Goal: Task Accomplishment & Management: Manage account settings

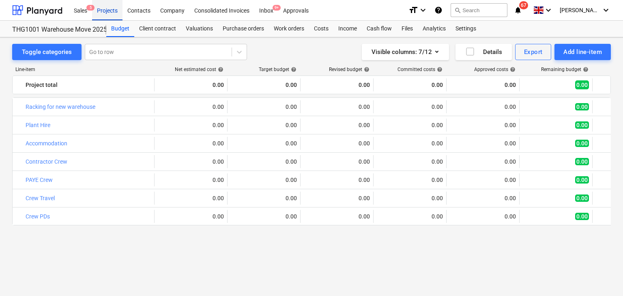
click at [116, 12] on div "Projects" at bounding box center [107, 10] width 30 height 21
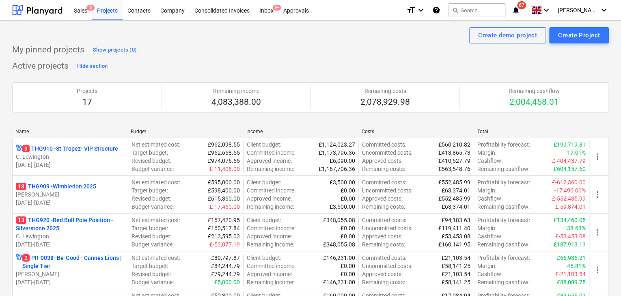
click at [278, 42] on div "Create demo project Create Project" at bounding box center [310, 35] width 597 height 16
click at [300, 49] on div "My pinned projects Show projects (0)" at bounding box center [310, 49] width 597 height 13
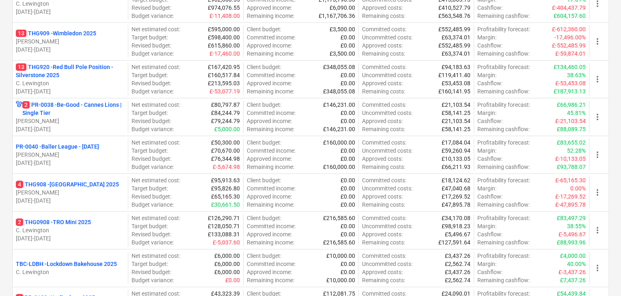
scroll to position [162, 0]
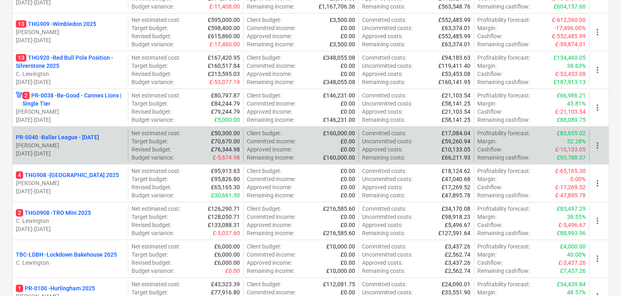
click at [594, 148] on span "more_vert" at bounding box center [597, 145] width 10 height 10
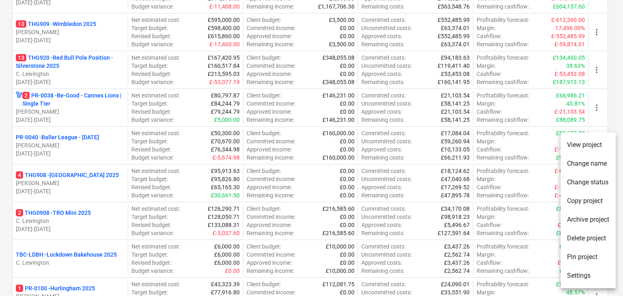
click at [614, 117] on div at bounding box center [311, 148] width 623 height 296
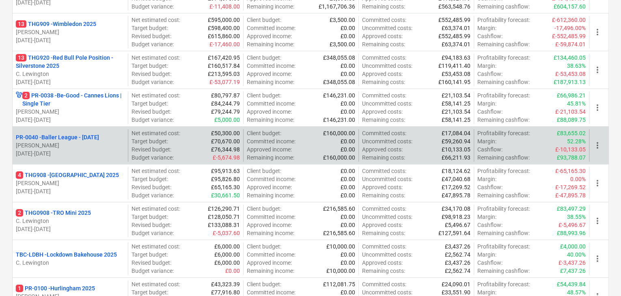
click at [599, 143] on span "more_vert" at bounding box center [597, 145] width 10 height 10
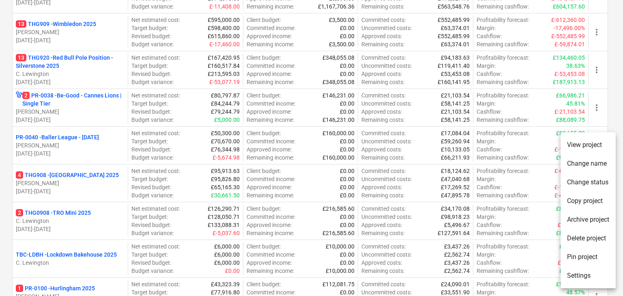
click at [611, 115] on div at bounding box center [311, 148] width 623 height 296
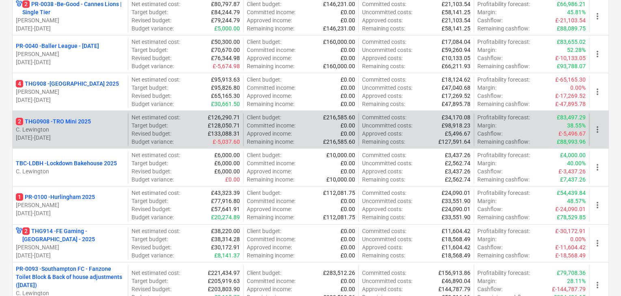
scroll to position [260, 0]
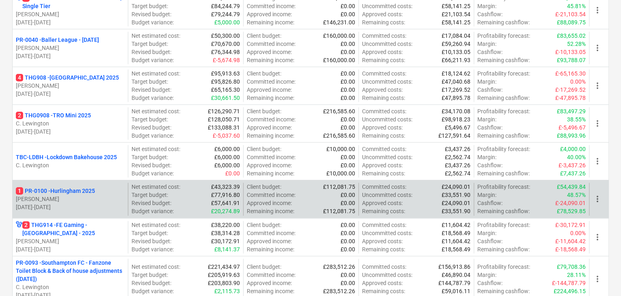
click at [601, 198] on span "more_vert" at bounding box center [597, 199] width 10 height 10
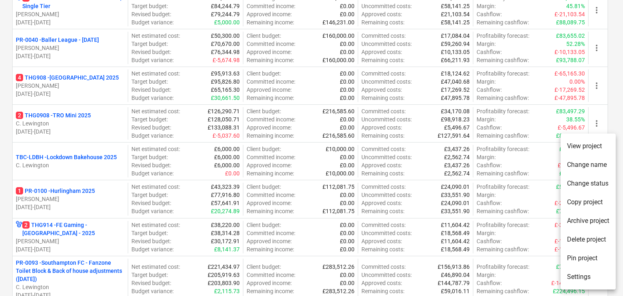
click at [591, 216] on li "Archive project" at bounding box center [588, 220] width 55 height 19
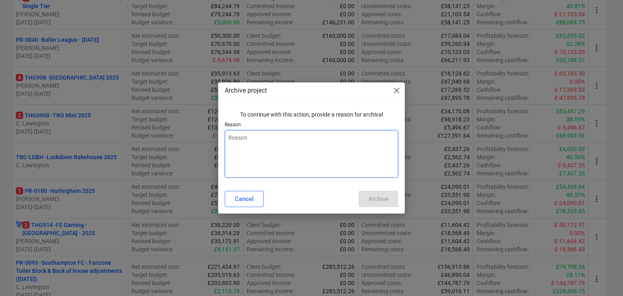
click at [317, 157] on textarea at bounding box center [312, 154] width 174 height 48
type textarea "x"
type textarea "C"
type textarea "x"
type textarea "Co"
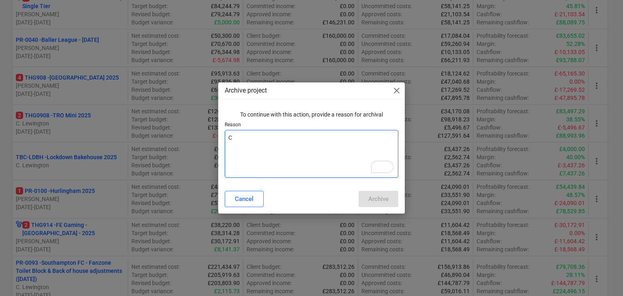
type textarea "x"
type textarea "Com"
type textarea "x"
type textarea "Comp"
type textarea "x"
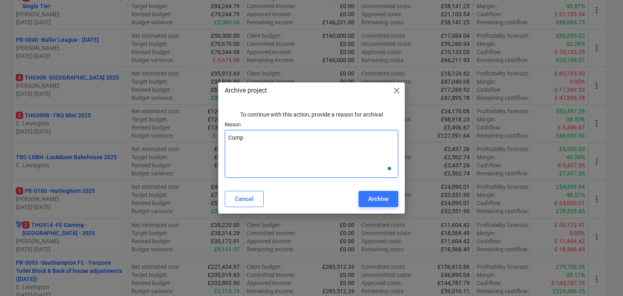
type textarea "Compl"
type textarea "x"
type textarea "Comple"
type textarea "x"
type textarea "Complet"
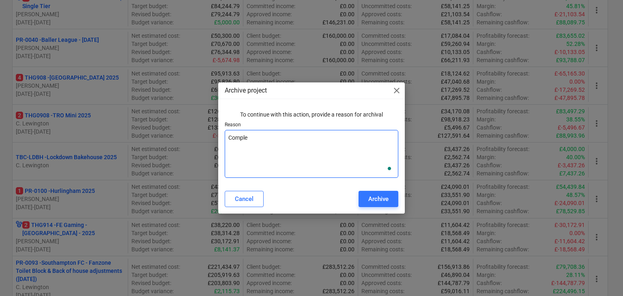
type textarea "x"
type textarea "Complete"
type textarea "x"
type textarea "Completed"
type textarea "x"
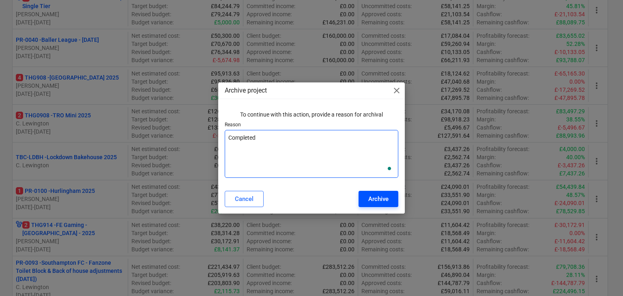
type textarea "Completed"
click at [373, 194] on div "Archive" at bounding box center [378, 199] width 20 height 11
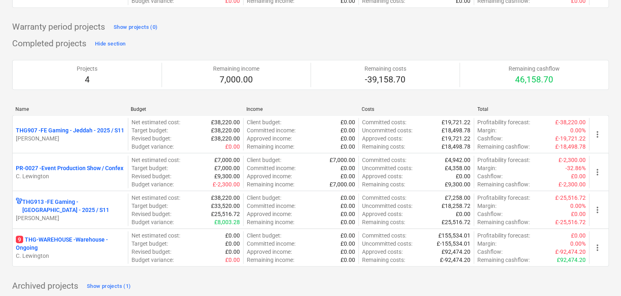
scroll to position [743, 0]
click at [115, 280] on div "Show projects (1)" at bounding box center [109, 284] width 44 height 9
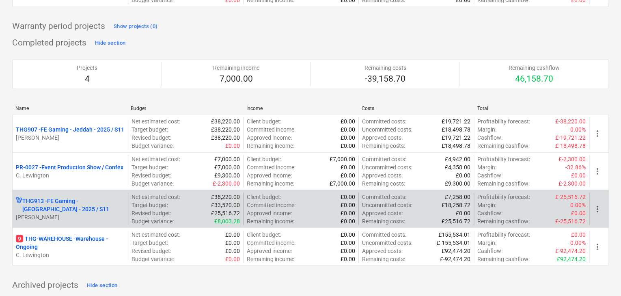
scroll to position [856, 0]
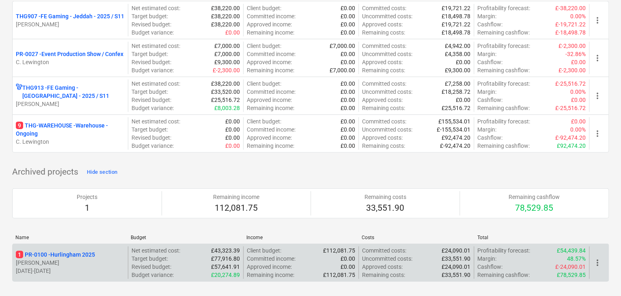
click at [99, 258] on p "[PERSON_NAME]" at bounding box center [70, 262] width 109 height 8
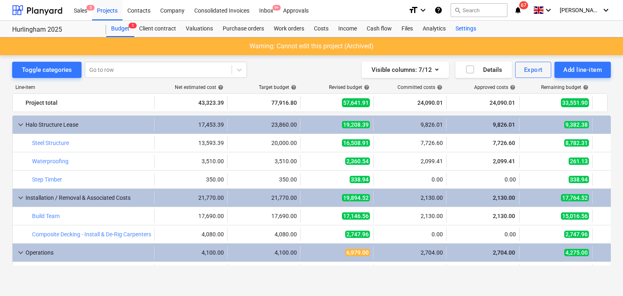
click at [466, 28] on div "Settings" at bounding box center [466, 29] width 30 height 16
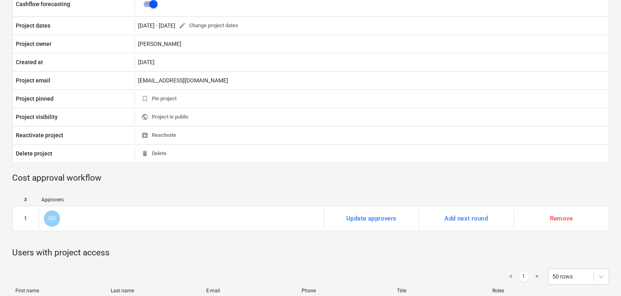
scroll to position [292, 0]
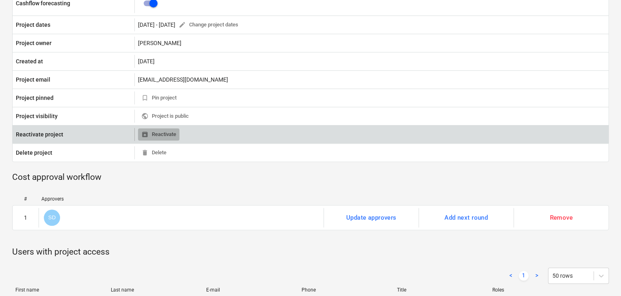
click at [172, 134] on span "unarchive Reactivate" at bounding box center [158, 134] width 35 height 9
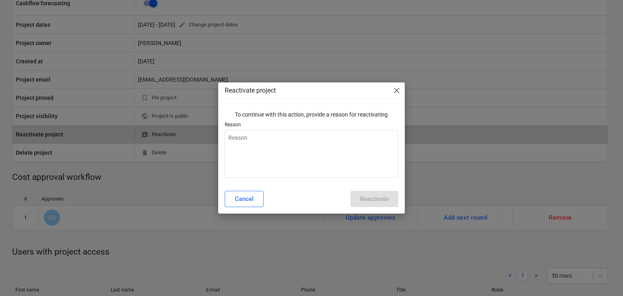
type textarea "x"
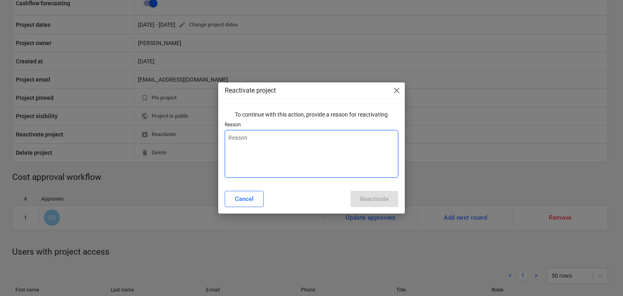
click at [288, 156] on textarea at bounding box center [312, 154] width 174 height 48
type textarea "R"
type textarea "x"
type textarea "Re"
type textarea "x"
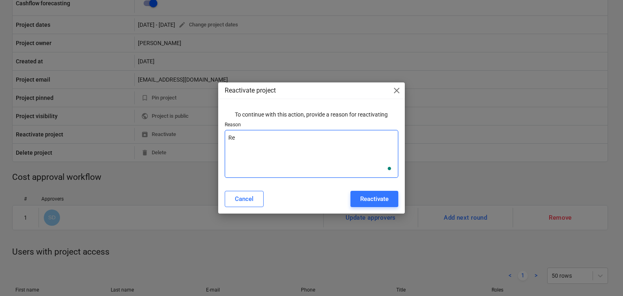
type textarea "Ree"
type textarea "x"
type textarea "Reec"
type textarea "x"
type textarea "[PERSON_NAME]"
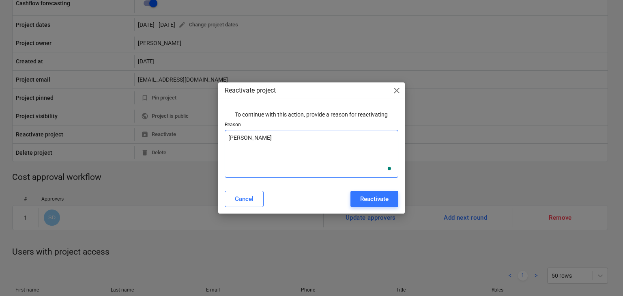
type textarea "x"
type textarea "[PERSON_NAME]"
type textarea "x"
type textarea "[PERSON_NAME] m"
type textarea "x"
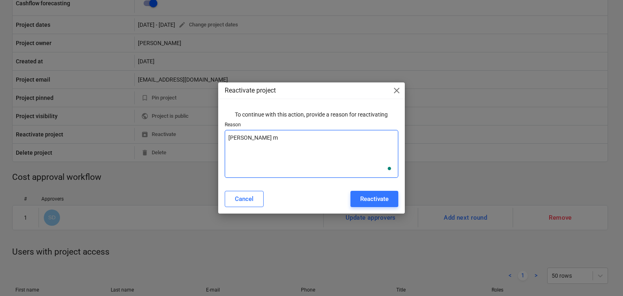
type textarea "[PERSON_NAME] ma"
type textarea "x"
type textarea "[PERSON_NAME] mad"
type textarea "x"
type textarea "[PERSON_NAME] made"
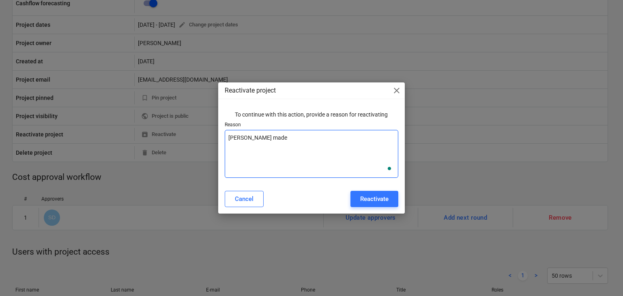
type textarea "x"
type textarea "[PERSON_NAME] made"
type textarea "x"
type textarea "[PERSON_NAME] made a"
type textarea "x"
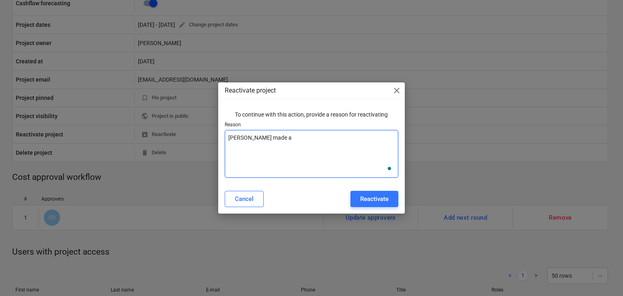
type textarea "[PERSON_NAME] made an"
type textarea "x"
type textarea "[PERSON_NAME] made an"
type textarea "x"
type textarea "[PERSON_NAME] made an r"
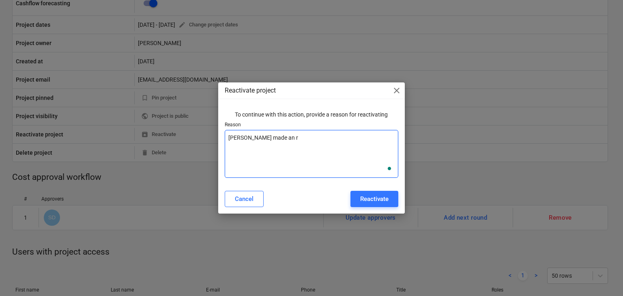
type textarea "x"
type textarea "[PERSON_NAME] made an"
type textarea "x"
type textarea "[PERSON_NAME] made an e"
type textarea "x"
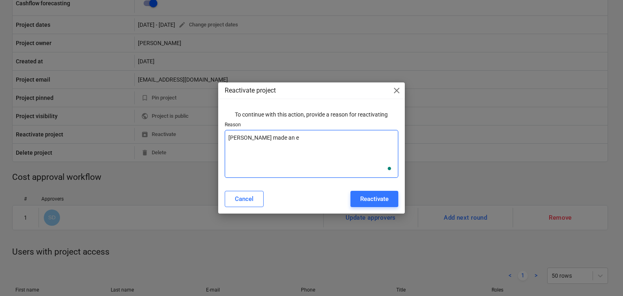
type textarea "[PERSON_NAME] made an er"
type textarea "x"
type textarea "[PERSON_NAME] made an err"
type textarea "x"
type textarea "[PERSON_NAME] made an erro"
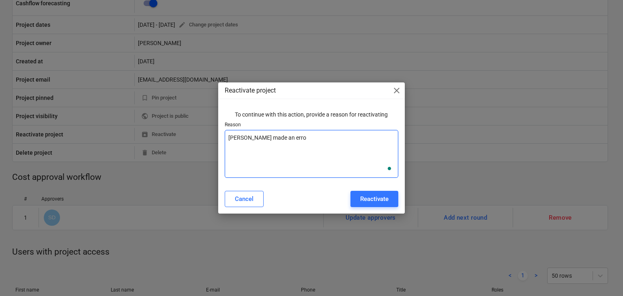
type textarea "x"
type textarea "[PERSON_NAME] made an error"
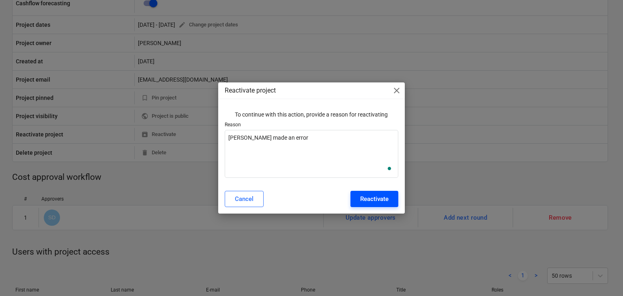
click at [387, 194] on div "Reactivate" at bounding box center [374, 199] width 28 height 11
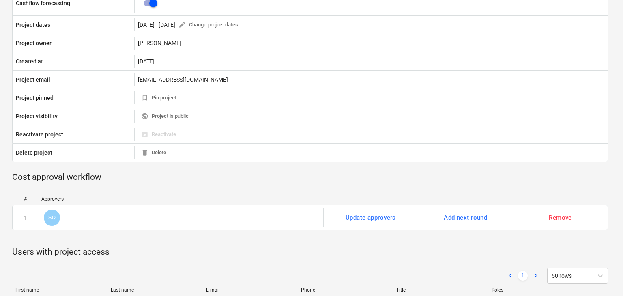
type textarea "x"
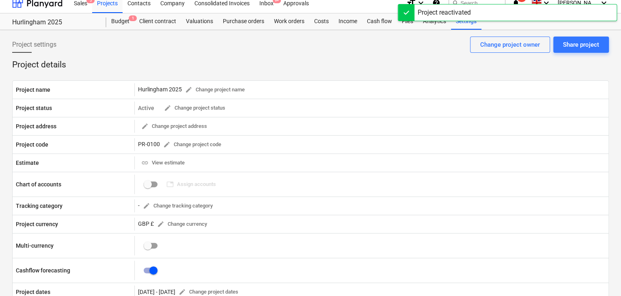
scroll to position [0, 0]
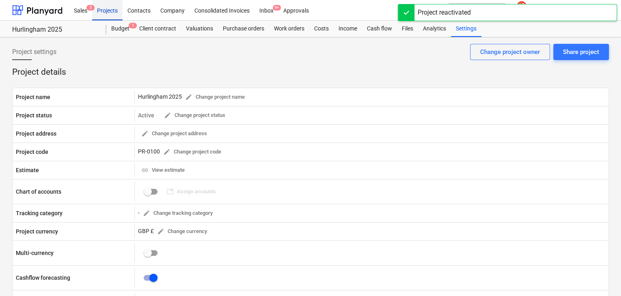
click at [115, 11] on div "Projects" at bounding box center [107, 10] width 30 height 21
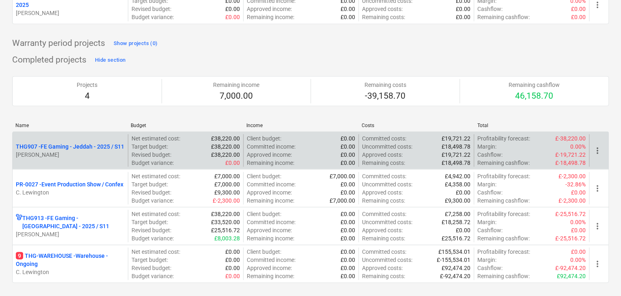
scroll to position [856, 0]
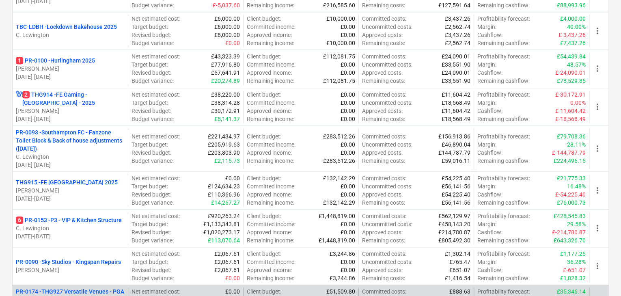
scroll to position [376, 0]
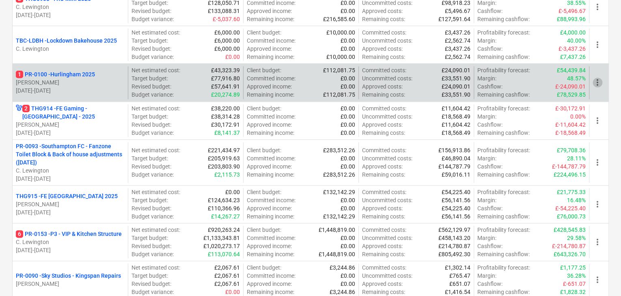
click at [597, 82] on span "more_vert" at bounding box center [597, 83] width 10 height 10
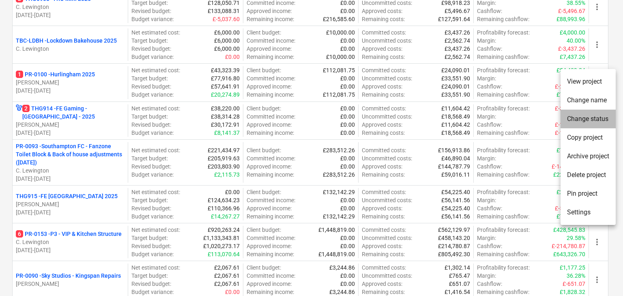
click at [604, 117] on li "Change status" at bounding box center [588, 119] width 55 height 19
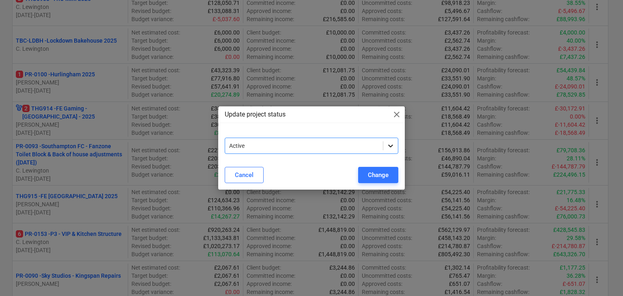
click at [392, 144] on icon at bounding box center [391, 145] width 5 height 3
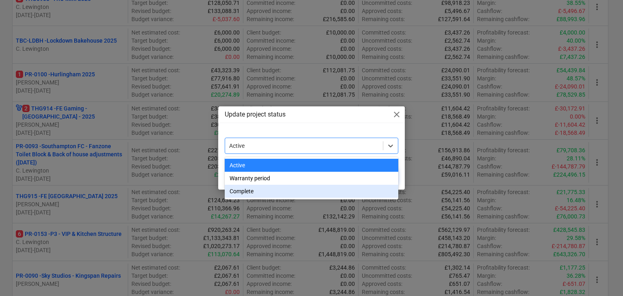
click at [312, 189] on div "Complete" at bounding box center [312, 191] width 174 height 13
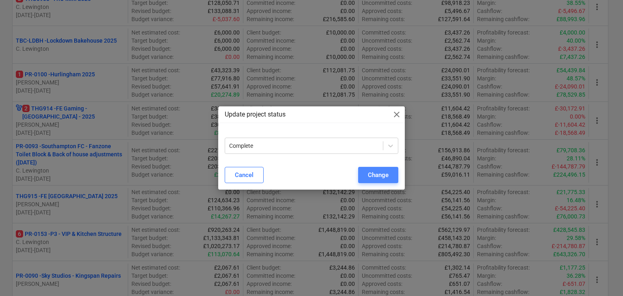
click at [381, 170] on div "Change" at bounding box center [378, 175] width 21 height 11
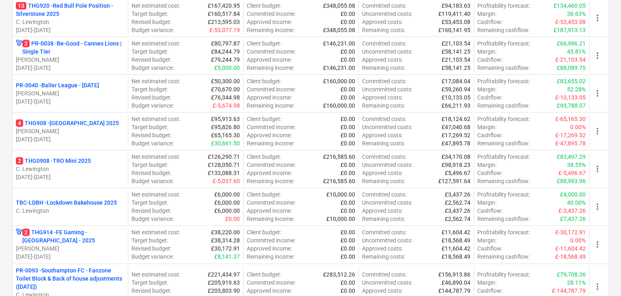
scroll to position [214, 0]
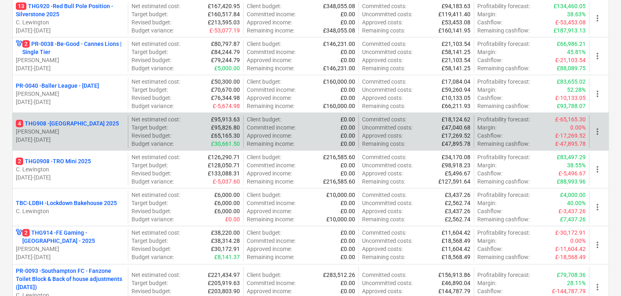
click at [597, 129] on span "more_vert" at bounding box center [597, 132] width 10 height 10
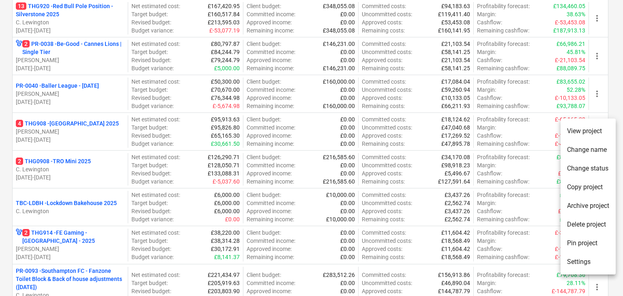
click at [598, 168] on li "Change status" at bounding box center [588, 168] width 55 height 19
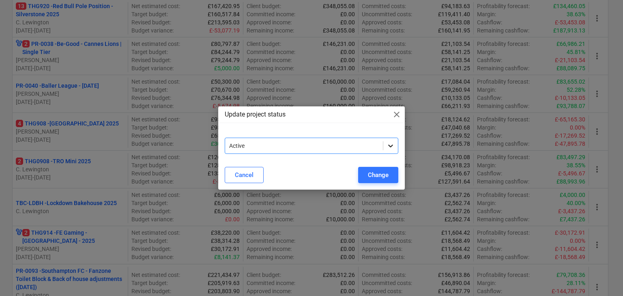
click at [391, 145] on icon at bounding box center [391, 146] width 8 height 8
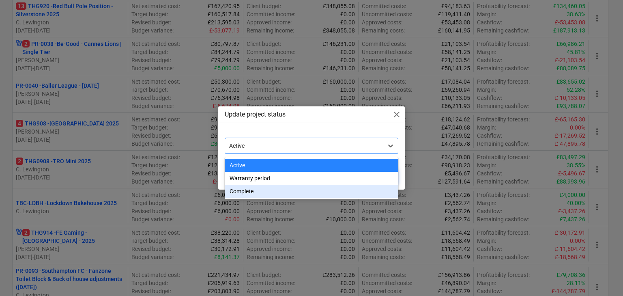
drag, startPoint x: 311, startPoint y: 186, endPoint x: 315, endPoint y: 183, distance: 4.6
click at [311, 186] on div "Complete" at bounding box center [312, 191] width 174 height 13
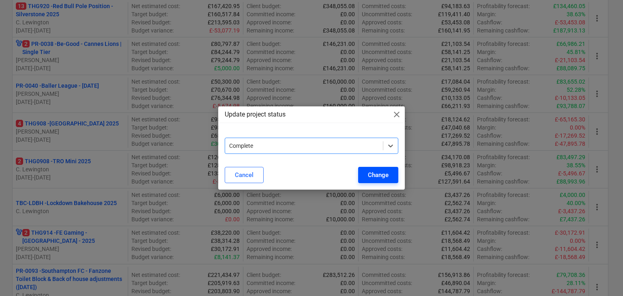
click at [388, 174] on div "Change" at bounding box center [378, 175] width 21 height 11
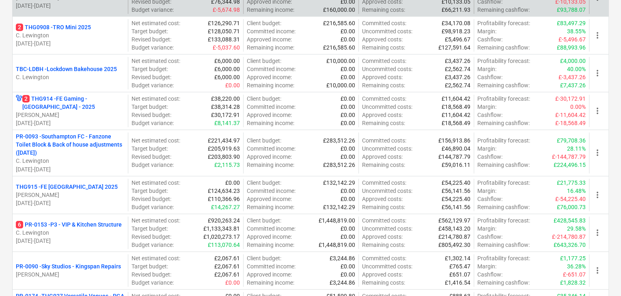
scroll to position [311, 0]
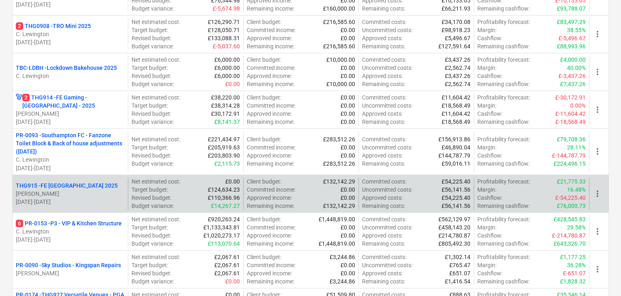
click at [601, 192] on span "more_vert" at bounding box center [597, 194] width 10 height 10
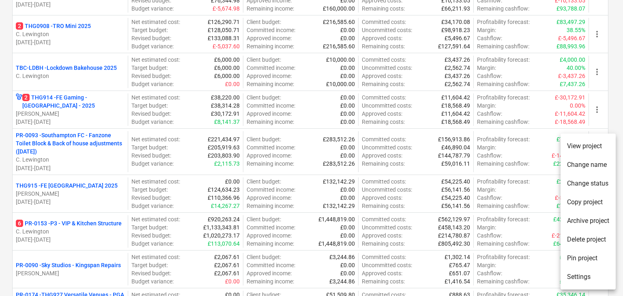
click at [591, 187] on li "Change status" at bounding box center [588, 183] width 55 height 19
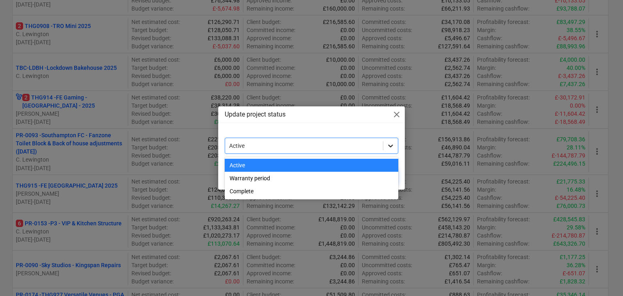
click at [387, 144] on icon at bounding box center [391, 146] width 8 height 8
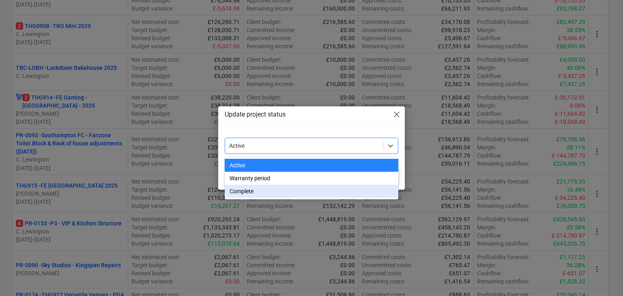
click at [328, 185] on div "Complete" at bounding box center [312, 191] width 174 height 13
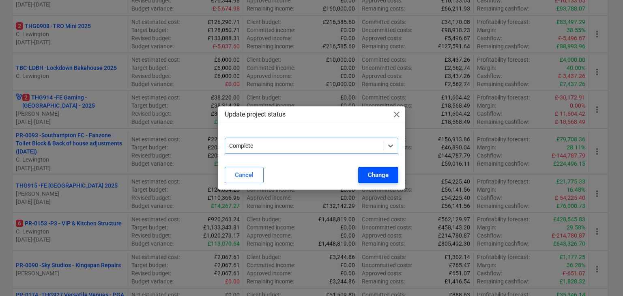
click at [393, 172] on button "Change" at bounding box center [378, 175] width 40 height 16
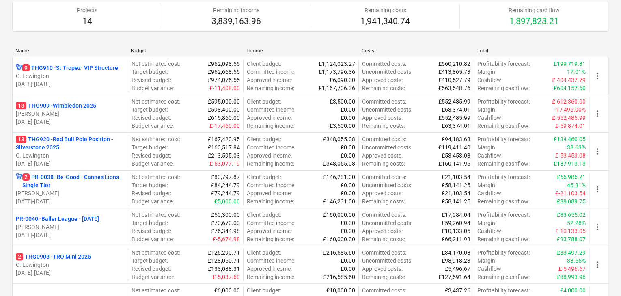
scroll to position [0, 0]
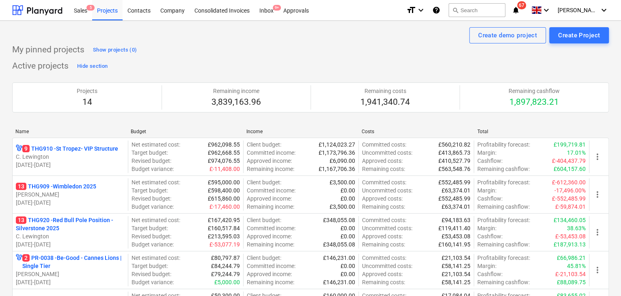
click at [291, 54] on div "My pinned projects Show projects (0)" at bounding box center [310, 49] width 597 height 13
